Goal: Task Accomplishment & Management: Complete application form

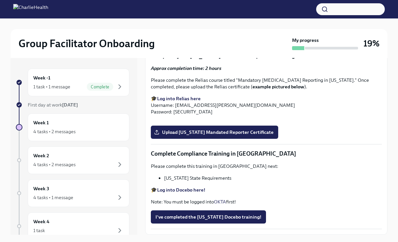
scroll to position [1056, 0]
click at [202, 41] on label "Upload [US_STATE] Telehealth Certificate" at bounding box center [205, 34] width 108 height 13
click at [0, 0] on input "Upload [US_STATE] Telehealth Certificate" at bounding box center [0, 0] width 0 height 0
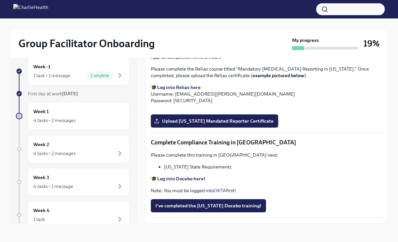
scroll to position [1316, 0]
click at [202, 124] on span "Upload [US_STATE] Mandated Reporter Certificate" at bounding box center [214, 121] width 118 height 7
click at [0, 0] on input "Upload [US_STATE] Mandated Reporter Certificate" at bounding box center [0, 0] width 0 height 0
click at [177, 179] on strong "Log into Docebo here!" at bounding box center [181, 179] width 48 height 6
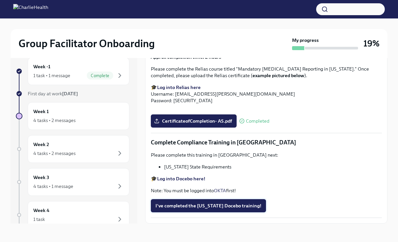
click at [199, 205] on span "I've completed the [US_STATE] Docebo training!" at bounding box center [208, 206] width 106 height 7
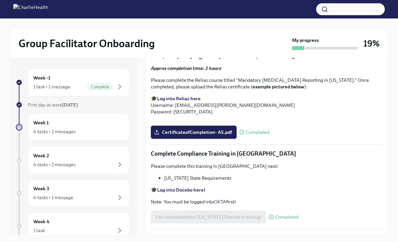
scroll to position [11, 0]
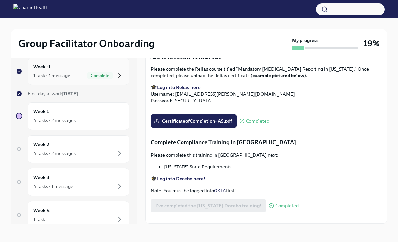
click at [122, 74] on icon "button" at bounding box center [120, 76] width 8 height 8
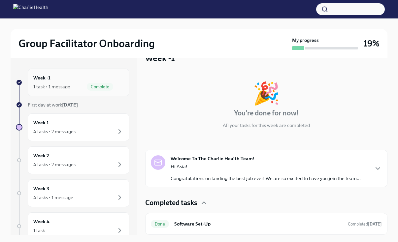
click at [60, 79] on div "Week -1 1 task • 1 message Complete" at bounding box center [78, 82] width 90 height 16
click at [75, 130] on div "4 tasks • 2 messages" at bounding box center [54, 131] width 42 height 7
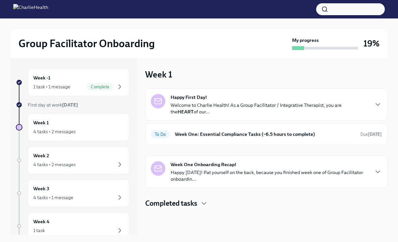
click at [199, 111] on p "Welcome to Charlie Health! As a Group Facilitator / Integrative Therapist, you …" at bounding box center [270, 108] width 198 height 13
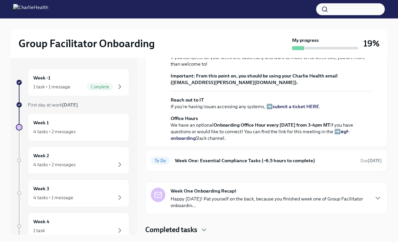
scroll to position [240, 0]
click at [199, 154] on div "To Do Week One: Essential Compliance Tasks (~6.5 hours to complete) Due [DATE]" at bounding box center [266, 161] width 242 height 22
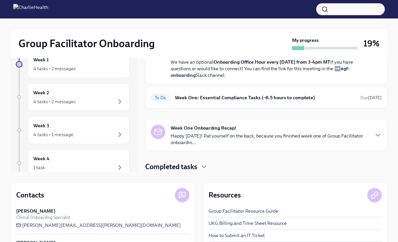
click at [206, 133] on p "Happy [DATE]! Pat yourself on the back, because you finished week one of Group …" at bounding box center [270, 139] width 198 height 13
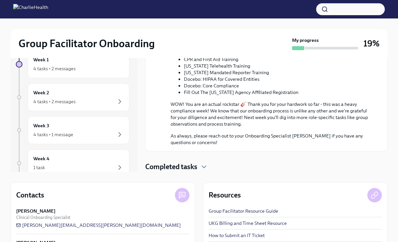
scroll to position [95, 0]
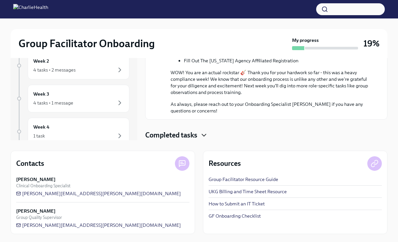
click at [202, 136] on icon "button" at bounding box center [204, 135] width 8 height 8
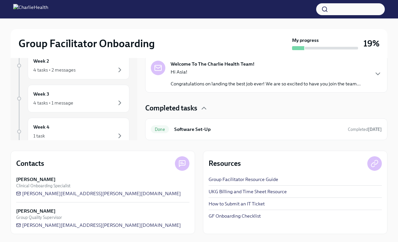
scroll to position [16, 0]
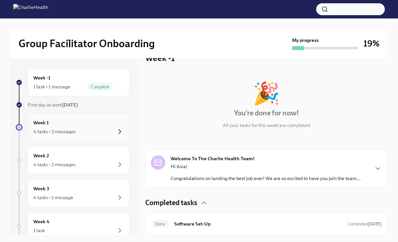
click at [118, 130] on icon "button" at bounding box center [120, 132] width 8 height 8
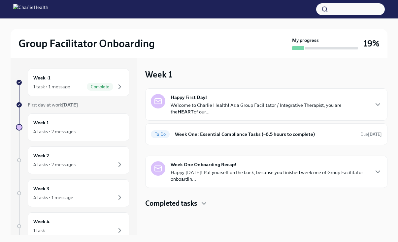
click at [191, 97] on strong "Happy First Day!" at bounding box center [189, 97] width 36 height 7
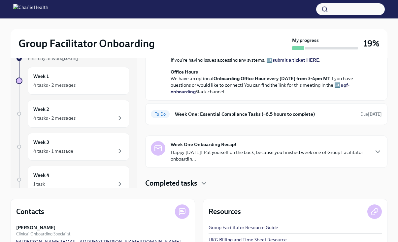
scroll to position [48, 0]
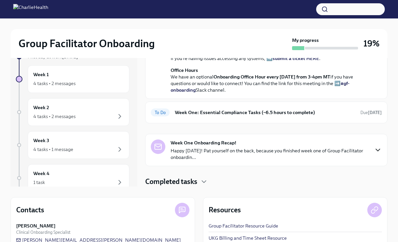
click at [374, 151] on icon "button" at bounding box center [378, 150] width 8 height 8
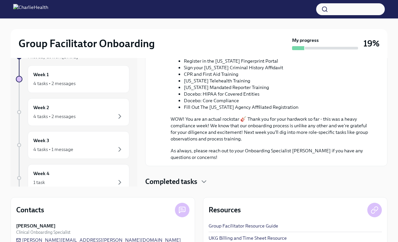
scroll to position [572, 0]
click at [204, 181] on icon "button" at bounding box center [204, 182] width 8 height 8
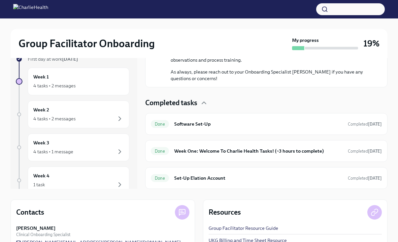
scroll to position [48, 0]
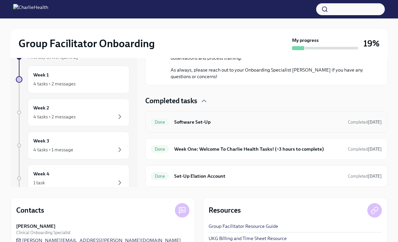
click at [195, 119] on h6 "Software Set-Up" at bounding box center [258, 121] width 168 height 7
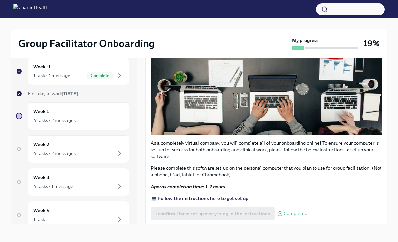
scroll to position [194, 0]
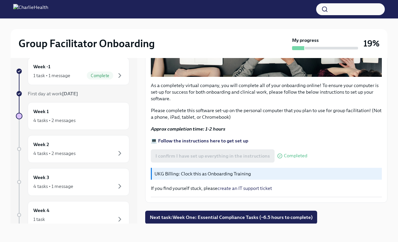
click at [179, 175] on p "UKG Billing: Clock this as Onboarding Training" at bounding box center [266, 174] width 225 height 7
click at [166, 173] on p "UKG Billing: Clock this as Onboarding Training" at bounding box center [266, 174] width 225 height 7
click at [165, 215] on span "Next task : Week One: Essential Compliance Tasks (~6.5 hours to complete)" at bounding box center [231, 217] width 163 height 7
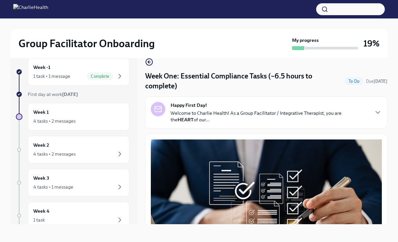
scroll to position [11, 0]
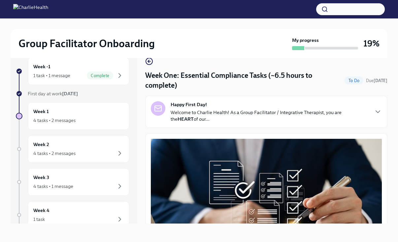
click at [195, 111] on p "Welcome to Charlie Health! As a Group Facilitator / Integrative Therapist, you …" at bounding box center [270, 115] width 198 height 13
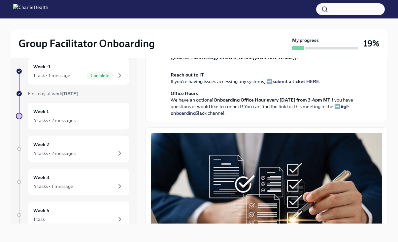
scroll to position [165, 0]
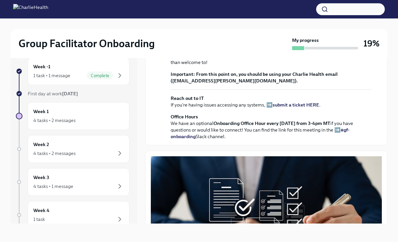
click at [279, 40] on strong "view the FULL onboarding plan HERE" at bounding box center [288, 37] width 82 height 6
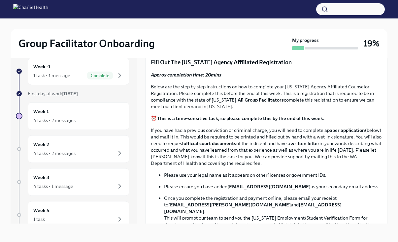
scroll to position [465, 0]
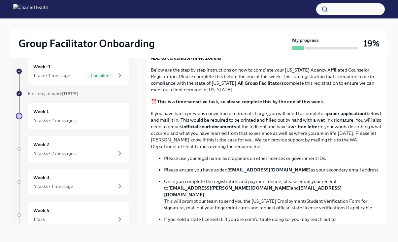
click at [180, 28] on p "UKG Billing: Clock all following tasks as Compliance Tasks" at bounding box center [266, 24] width 225 height 7
click at [166, 28] on p "UKG Billing: Clock all following tasks as Compliance Tasks" at bounding box center [266, 24] width 225 height 7
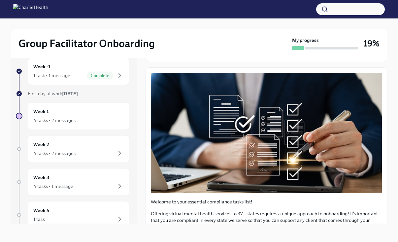
scroll to position [197, 0]
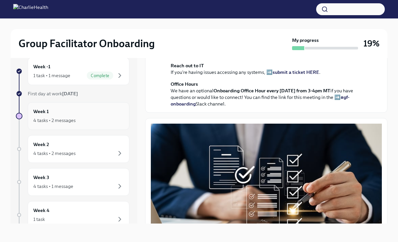
click at [80, 120] on div "4 tasks • 2 messages" at bounding box center [78, 120] width 90 height 8
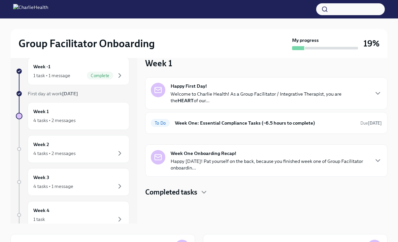
click at [18, 95] on icon at bounding box center [18, 93] width 3 height 3
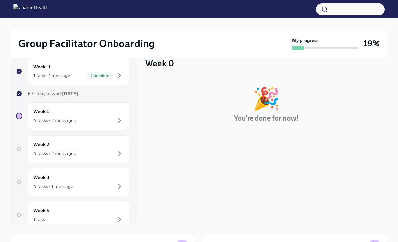
click at [19, 117] on div at bounding box center [19, 116] width 7 height 7
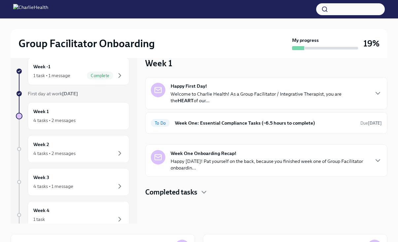
click at [19, 117] on div at bounding box center [19, 116] width 7 height 7
click at [352, 113] on div "To Do Week One: Essential Compliance Tasks (~6.5 hours to complete) Due [DATE]" at bounding box center [266, 123] width 242 height 22
click at [298, 127] on div "To Do Week One: Essential Compliance Tasks (~6.5 hours to complete) Due [DATE]" at bounding box center [266, 123] width 231 height 11
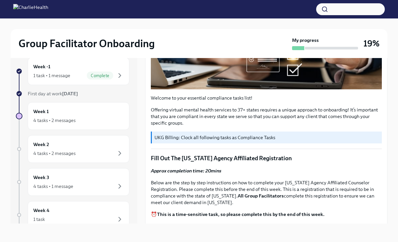
scroll to position [176, 0]
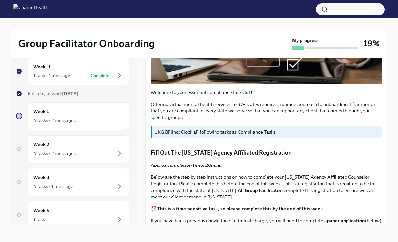
click at [180, 130] on p "UKG Billing: Clock all following tasks as Compliance Tasks" at bounding box center [266, 132] width 225 height 7
click at [166, 133] on p "UKG Billing: Clock all following tasks as Compliance Tasks" at bounding box center [266, 132] width 225 height 7
click at [219, 132] on p "UKG Billing: Clock all following tasks as Compliance Tasks" at bounding box center [266, 132] width 225 height 7
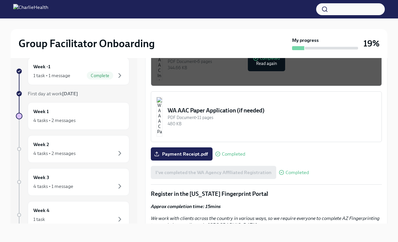
scroll to position [577, 0]
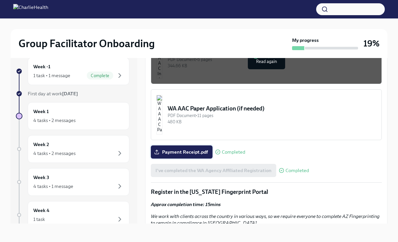
click at [184, 149] on span "Payment Receipt.pdf" at bounding box center [181, 152] width 52 height 7
click at [0, 0] on input "Payment Receipt.pdf" at bounding box center [0, 0] width 0 height 0
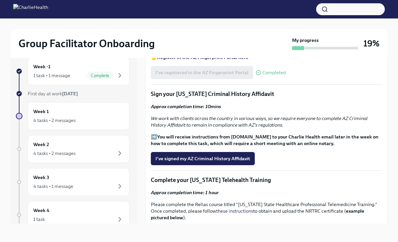
scroll to position [775, 0]
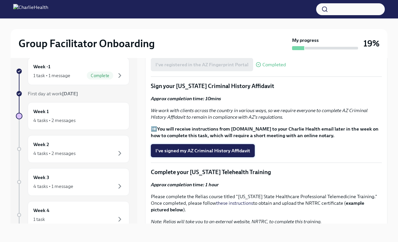
click at [177, 148] on span "I've signed my AZ Criminal History Affidavit" at bounding box center [202, 151] width 95 height 7
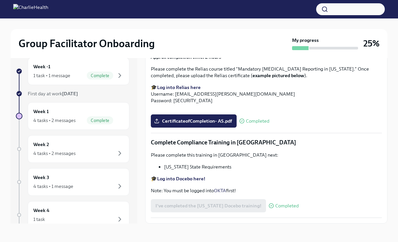
scroll to position [1364, 0]
click at [193, 121] on span "CertificateofCompletion- AS.pdf" at bounding box center [193, 121] width 77 height 7
click at [0, 0] on input "CertificateofCompletion- AS.pdf" at bounding box center [0, 0] width 0 height 0
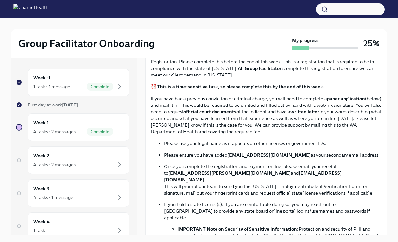
scroll to position [286, 0]
